Goal: Task Accomplishment & Management: Manage account settings

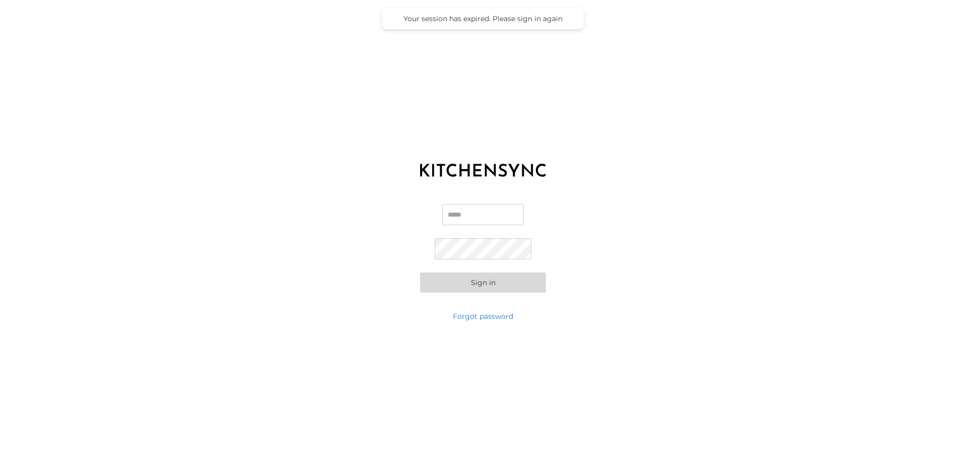
click at [447, 209] on input "Email" at bounding box center [483, 214] width 82 height 21
type input "**********"
click at [522, 287] on button "Sign in" at bounding box center [483, 282] width 126 height 20
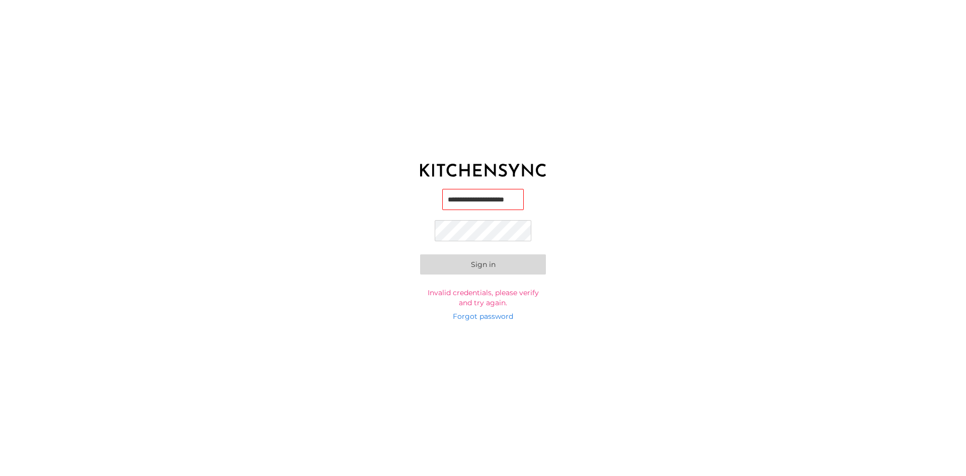
click at [504, 259] on button "Sign in" at bounding box center [483, 264] width 126 height 20
click at [420, 254] on button "Sign in" at bounding box center [483, 264] width 126 height 20
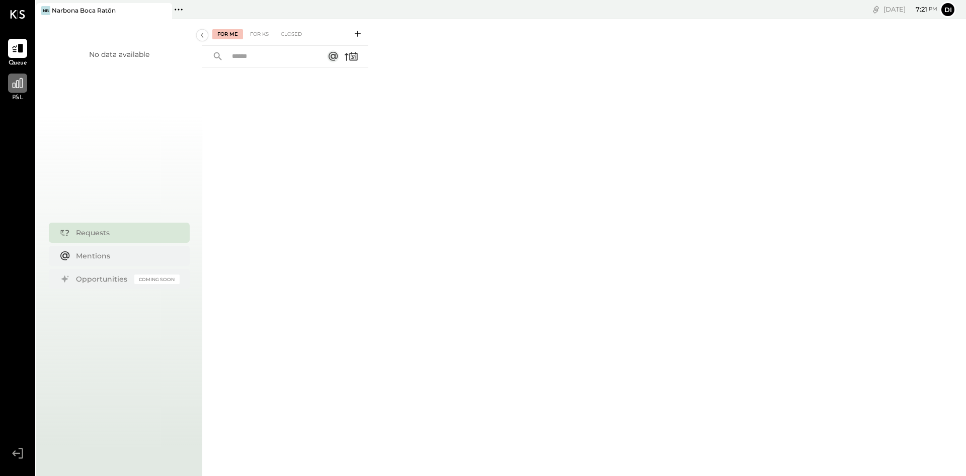
click at [21, 85] on icon at bounding box center [17, 82] width 13 height 13
click at [948, 8] on button "Di" at bounding box center [948, 10] width 16 height 16
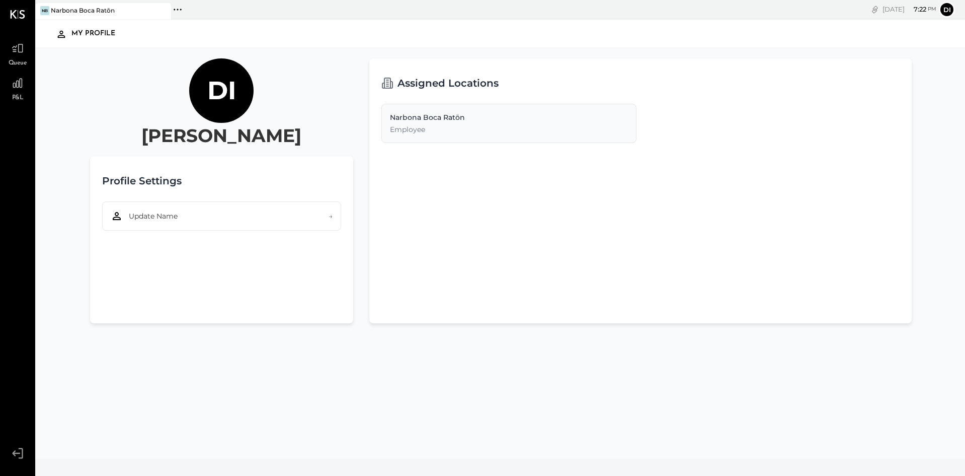
click at [451, 125] on div "Employee" at bounding box center [509, 129] width 238 height 10
click at [98, 34] on div "My Profile" at bounding box center [98, 34] width 54 height 16
click at [946, 8] on button "Di" at bounding box center [947, 10] width 16 height 16
click at [18, 10] on div at bounding box center [17, 14] width 15 height 29
click at [39, 44] on div "My Profile" at bounding box center [500, 33] width 931 height 27
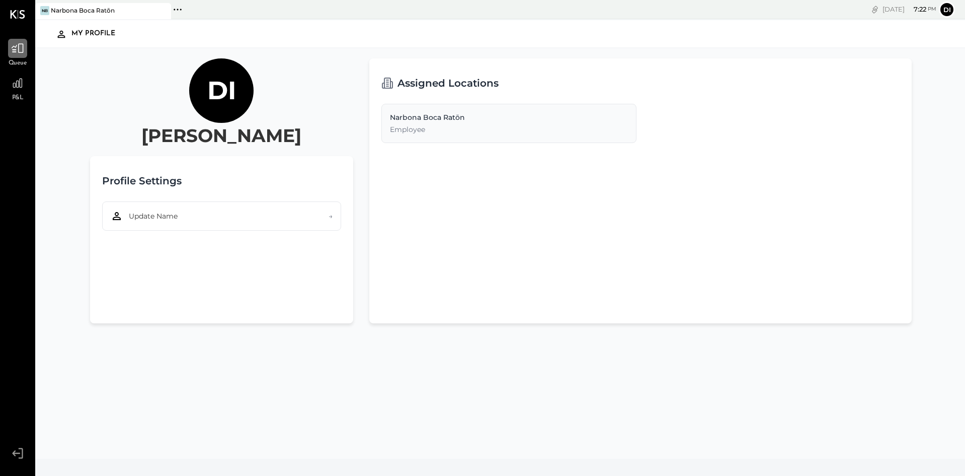
click at [24, 49] on icon at bounding box center [17, 48] width 13 height 13
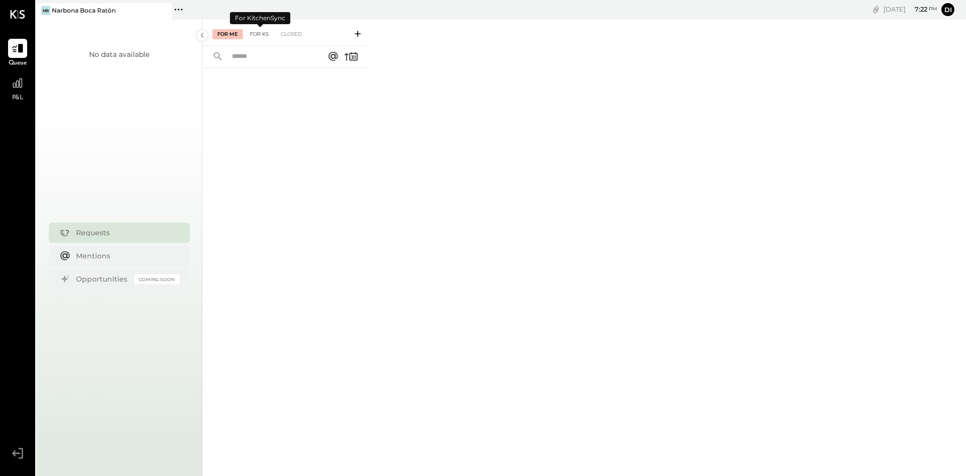
click at [264, 32] on div "For KS" at bounding box center [259, 34] width 29 height 10
click at [299, 31] on div "Closed" at bounding box center [291, 34] width 31 height 10
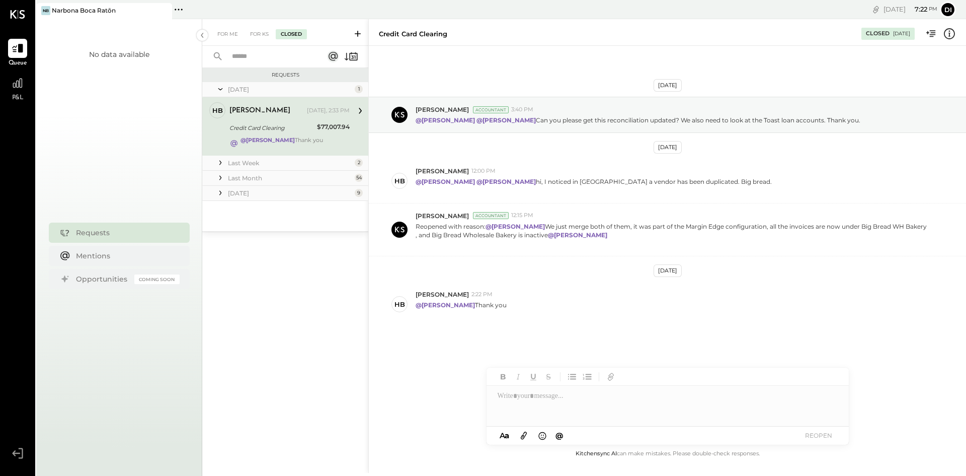
click at [220, 175] on icon at bounding box center [220, 178] width 10 height 10
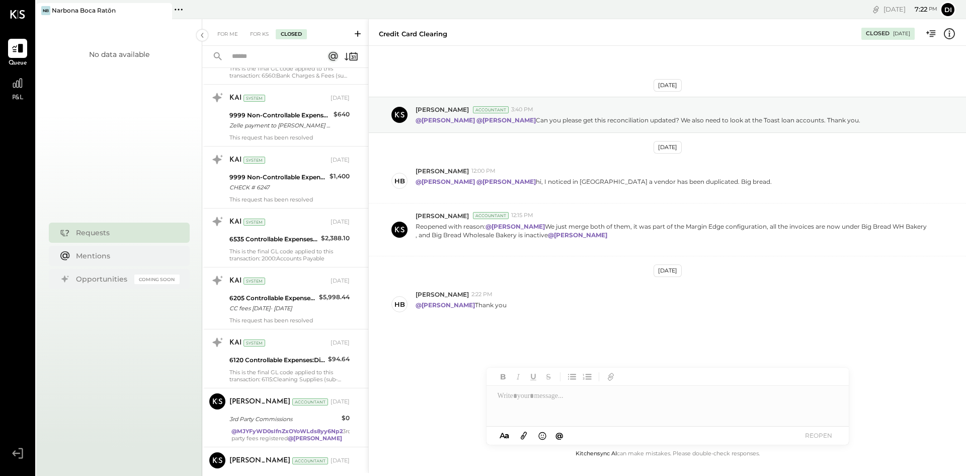
scroll to position [1253, 0]
